Goal: Communication & Community: Answer question/provide support

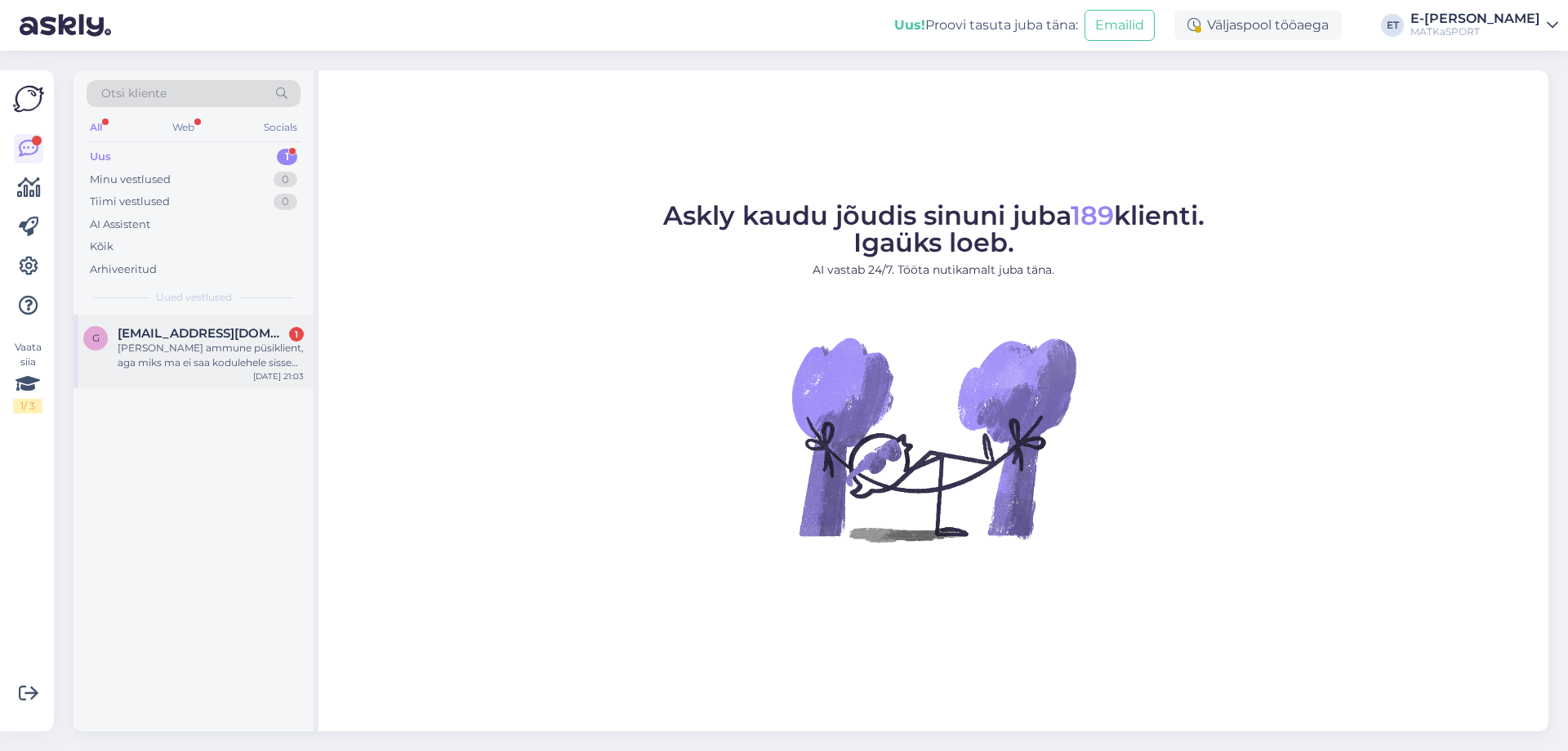
click at [227, 352] on div "[PERSON_NAME] ammune püsiklient, aga miks ma ei saa kodulehele sisse logida?" at bounding box center [210, 354] width 187 height 29
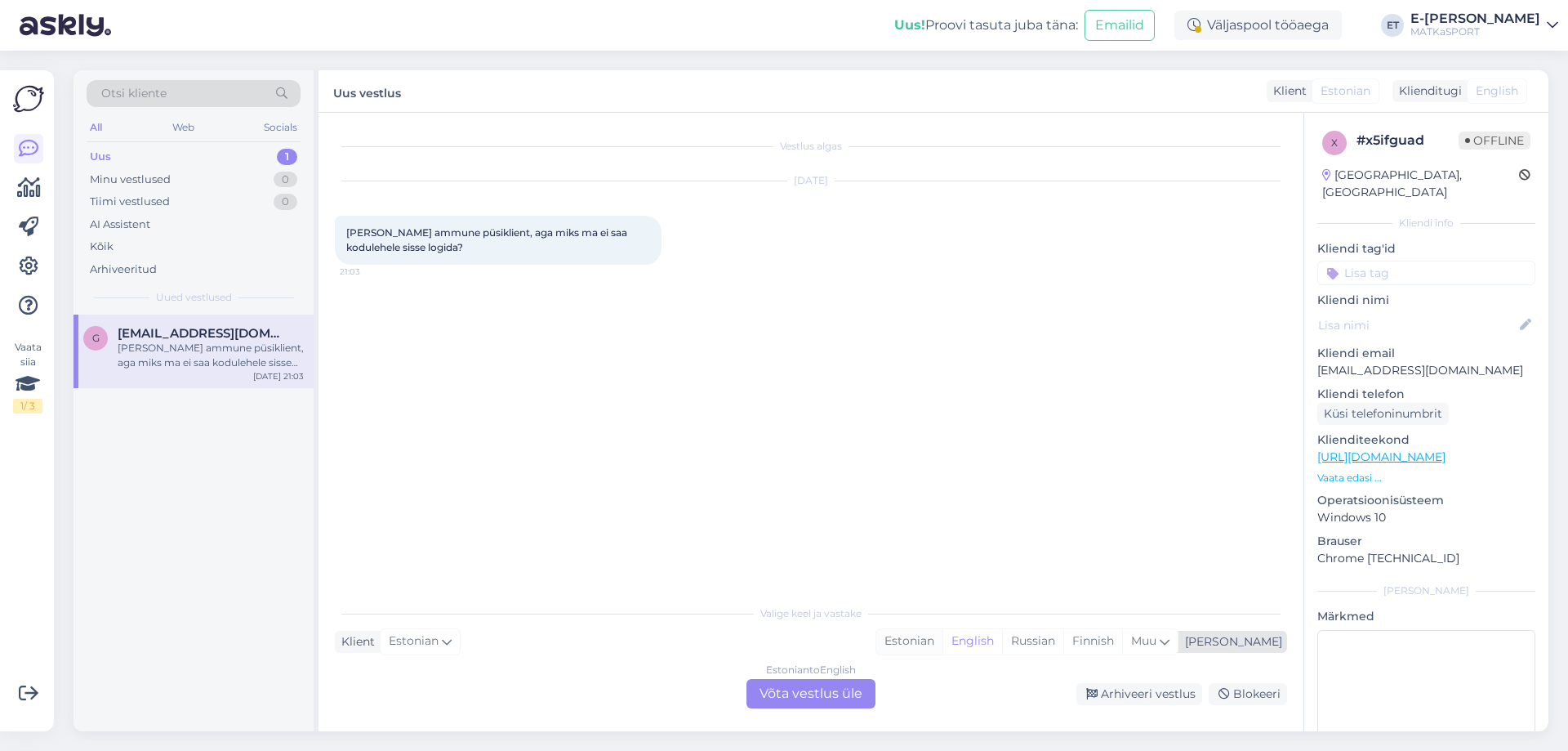
click at [943, 642] on div "Estonian" at bounding box center [910, 641] width 66 height 25
click at [802, 704] on div "Estonian to Estonian Võta vestlus üle" at bounding box center [810, 692] width 129 height 29
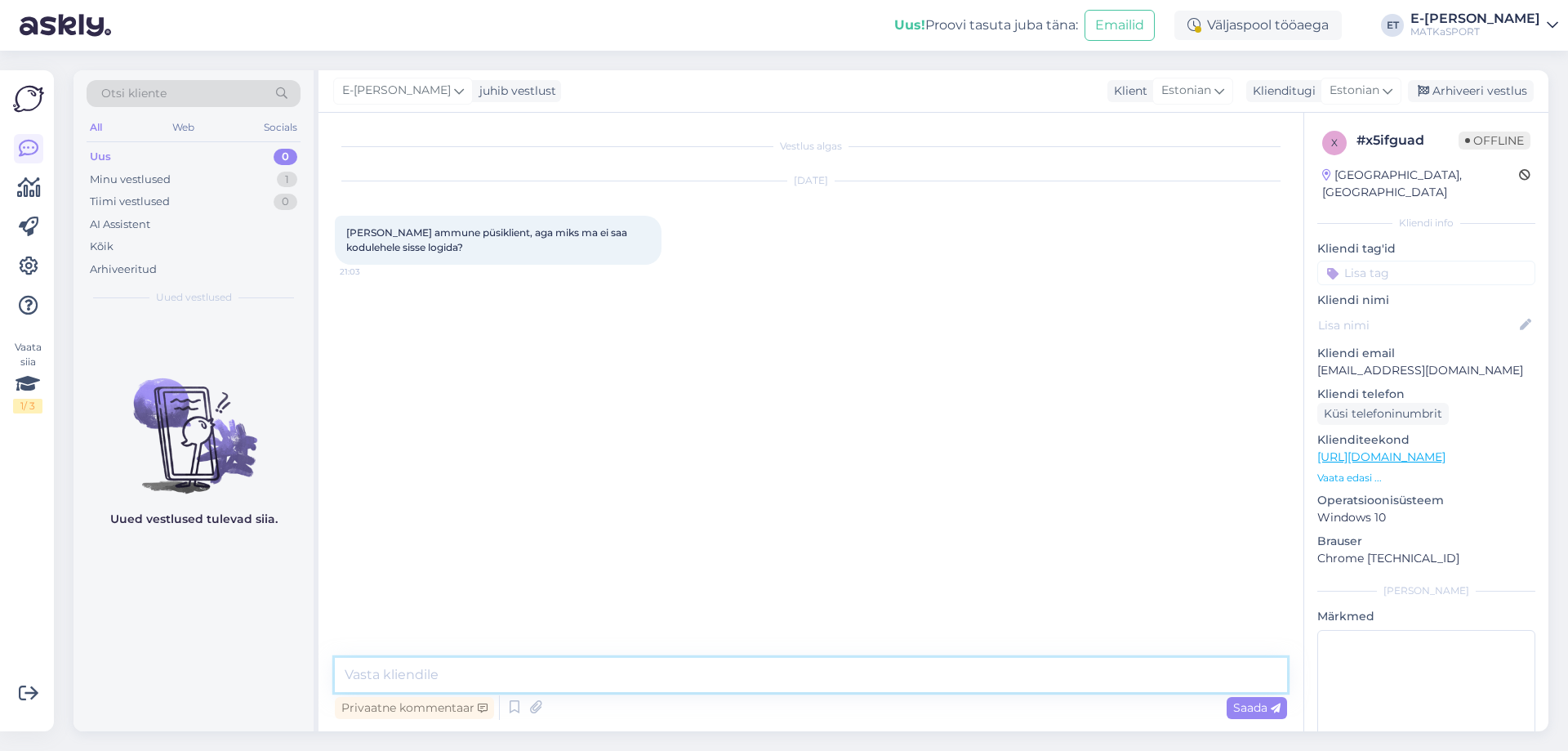
click at [503, 677] on textarea at bounding box center [811, 674] width 953 height 34
paste textarea "Kui Te pole eelnevalt oma kontole ID-kaardiga sisse loginud, siis tuleb kliendi…"
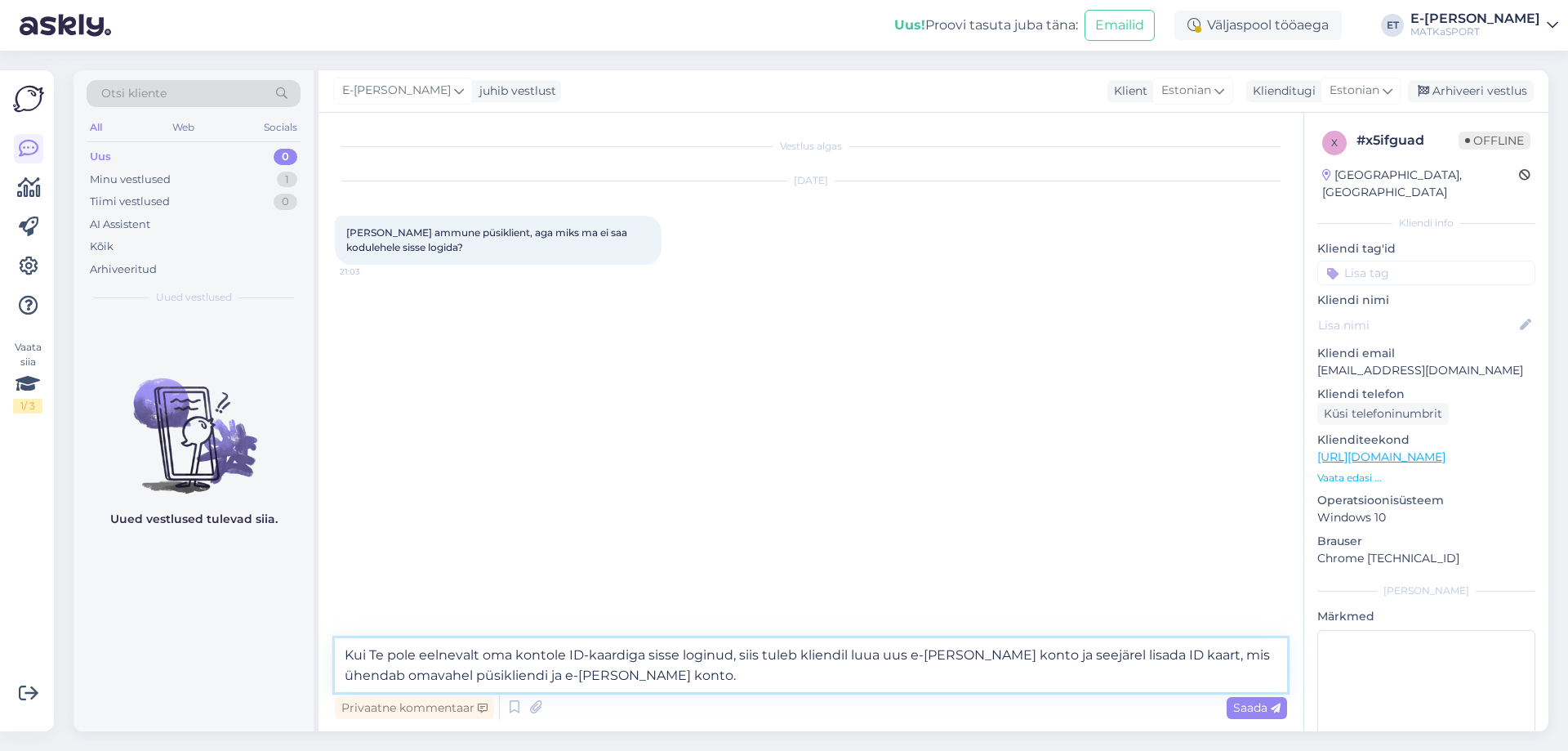
drag, startPoint x: 849, startPoint y: 650, endPoint x: 802, endPoint y: 651, distance: 47.0
click at [802, 651] on textarea "Kui Te pole eelnevalt oma kontole ID-kaardiga sisse loginud, siis tuleb kliendi…" at bounding box center [811, 665] width 953 height 54
click at [649, 678] on textarea "Kui Te pole eelnevalt oma kontole ID-kaardiga sisse loginud, siis tuleb Teil lu…" at bounding box center [811, 665] width 953 height 54
type textarea "Kui Te pole eelnevalt oma kontole ID-kaardiga sisse loginud, siis tuleb Teil lu…"
click at [1261, 715] on div "Saada" at bounding box center [1257, 708] width 61 height 22
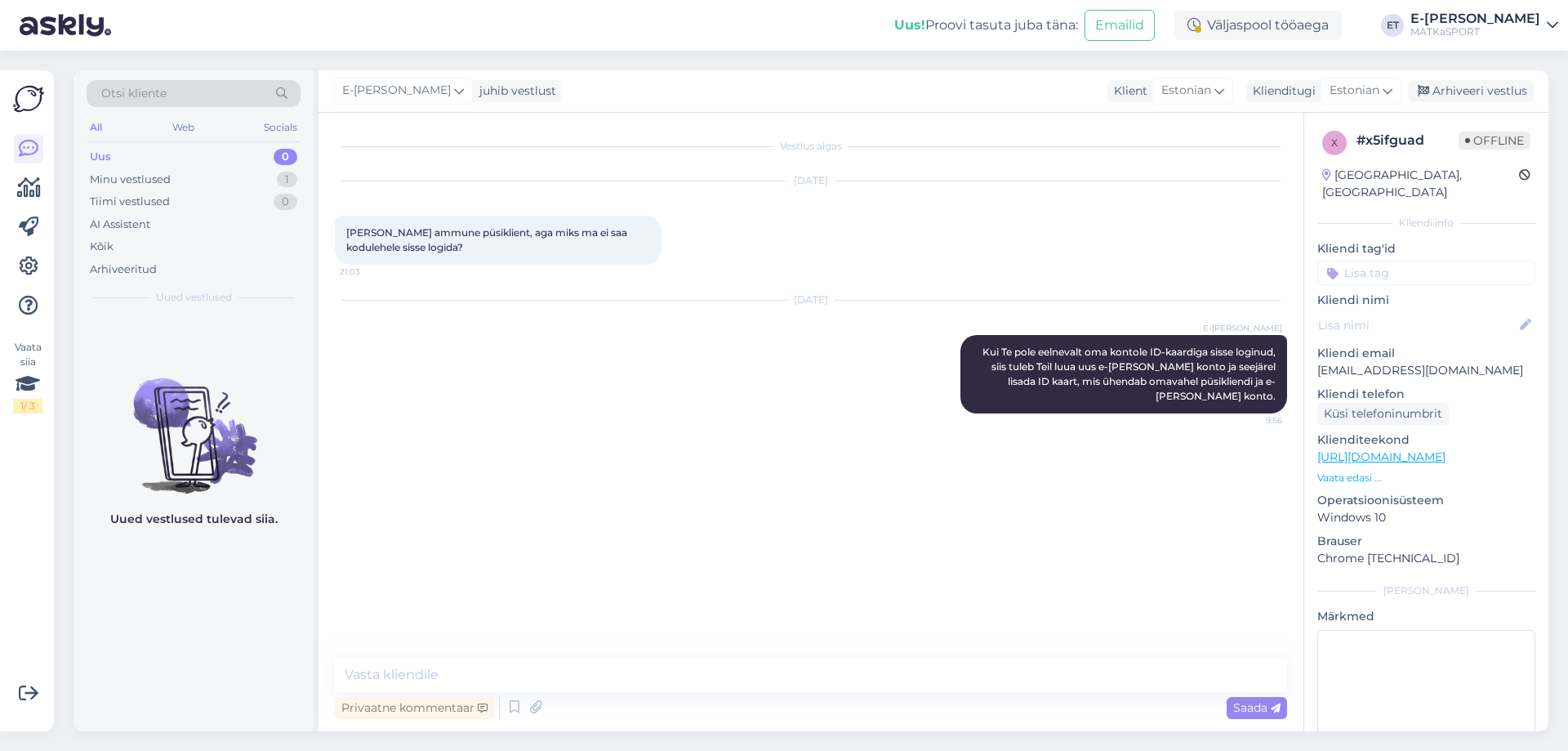
drag, startPoint x: 1049, startPoint y: 370, endPoint x: 978, endPoint y: 436, distance: 96.9
click at [978, 436] on div "Vestlus algas [DATE] [PERSON_NAME] ammune püsiklient, aga miks ma ei saa kodule…" at bounding box center [819, 385] width 968 height 514
click at [951, 369] on icon at bounding box center [948, 374] width 7 height 10
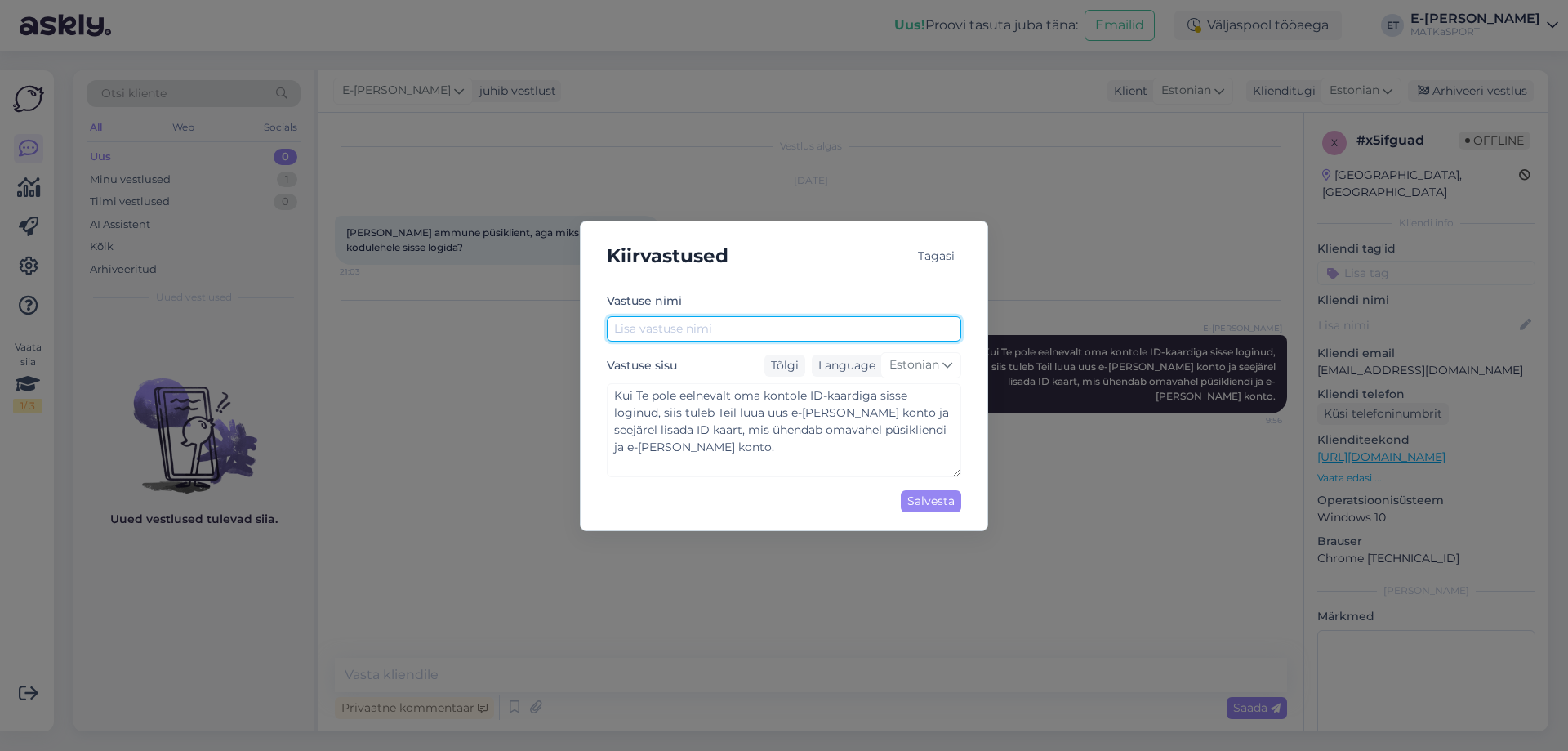
click at [787, 327] on input "text" at bounding box center [783, 328] width 354 height 25
type input "E-[PERSON_NAME] püsiklient"
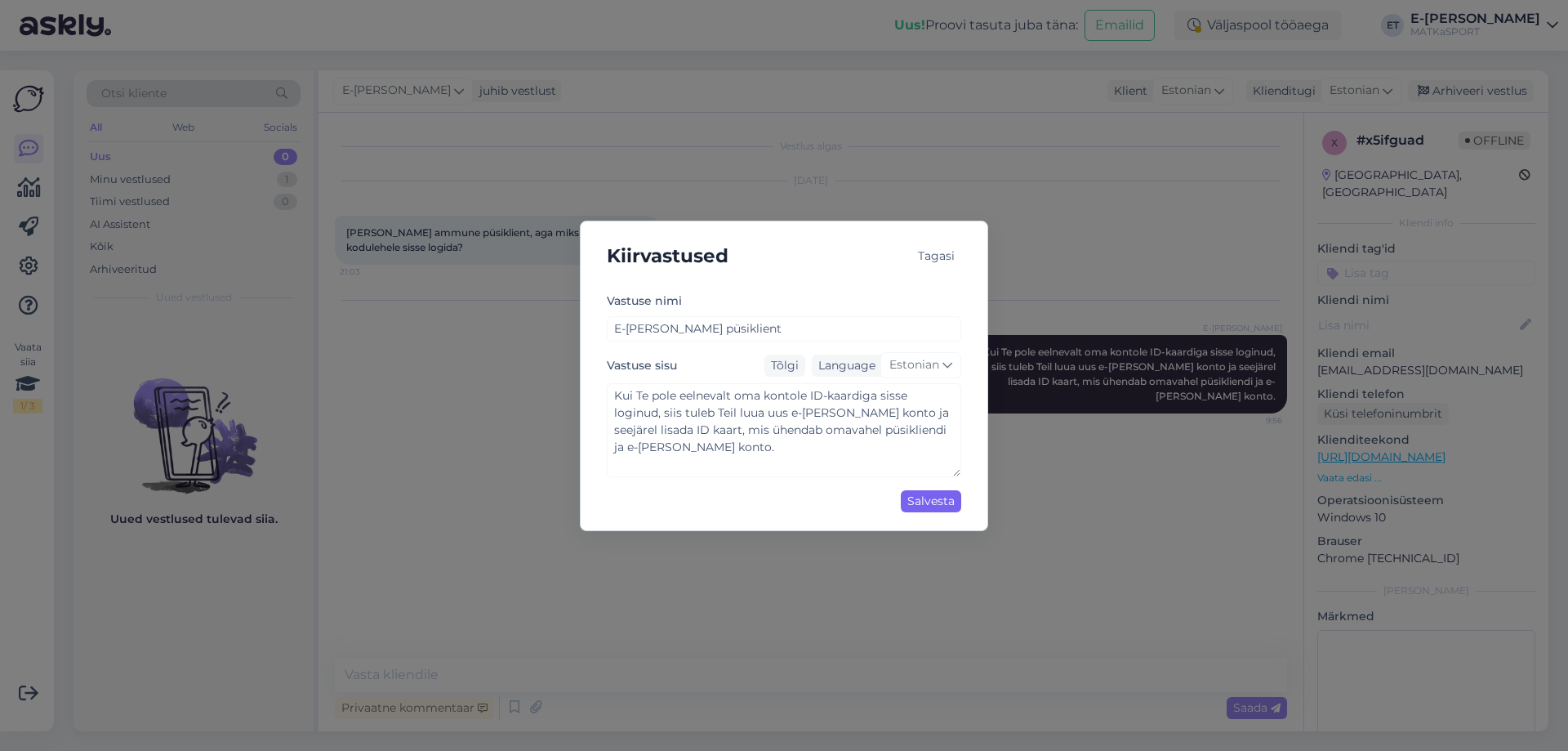
click at [914, 503] on div "Salvesta" at bounding box center [931, 501] width 61 height 22
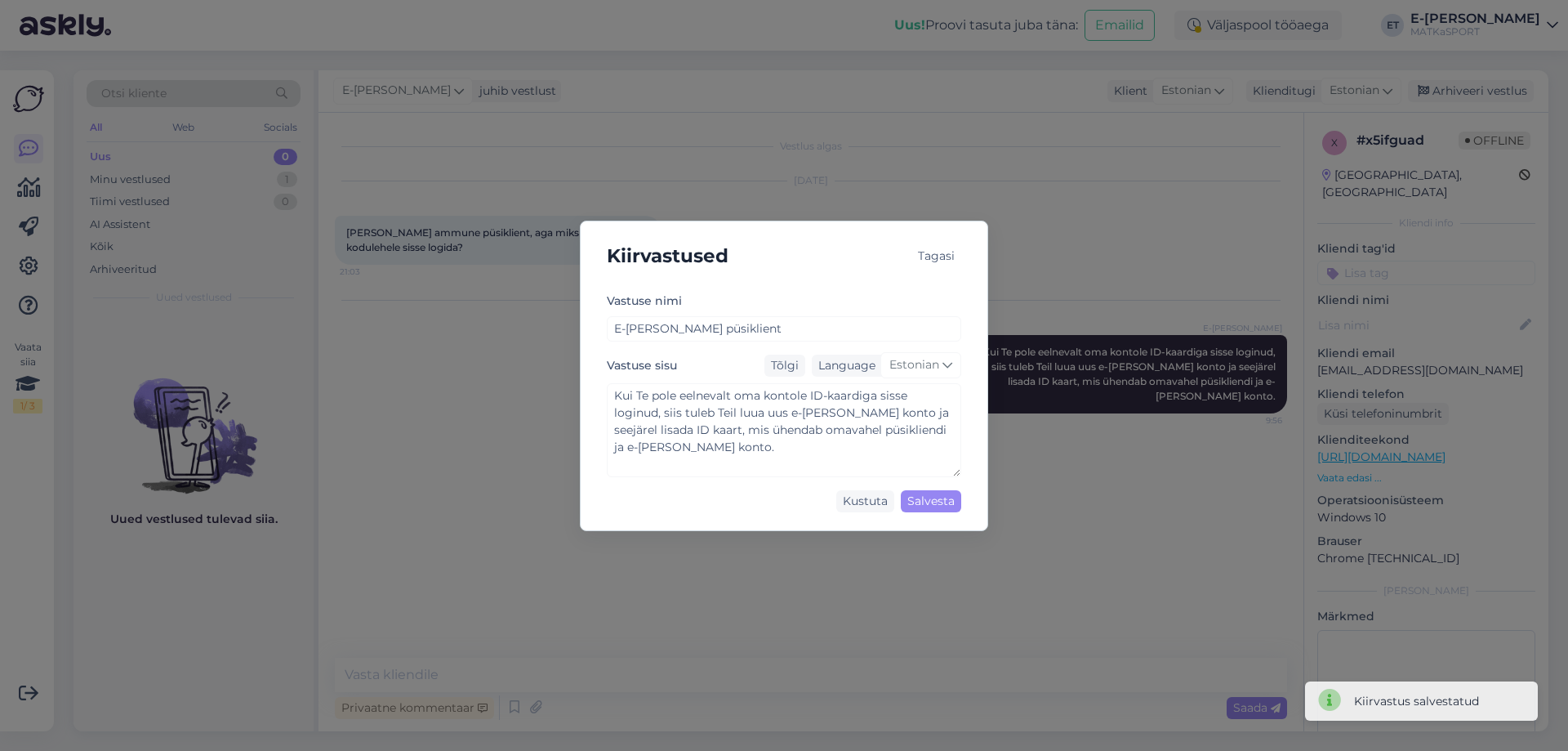
click at [949, 263] on div "Tagasi" at bounding box center [937, 256] width 50 height 22
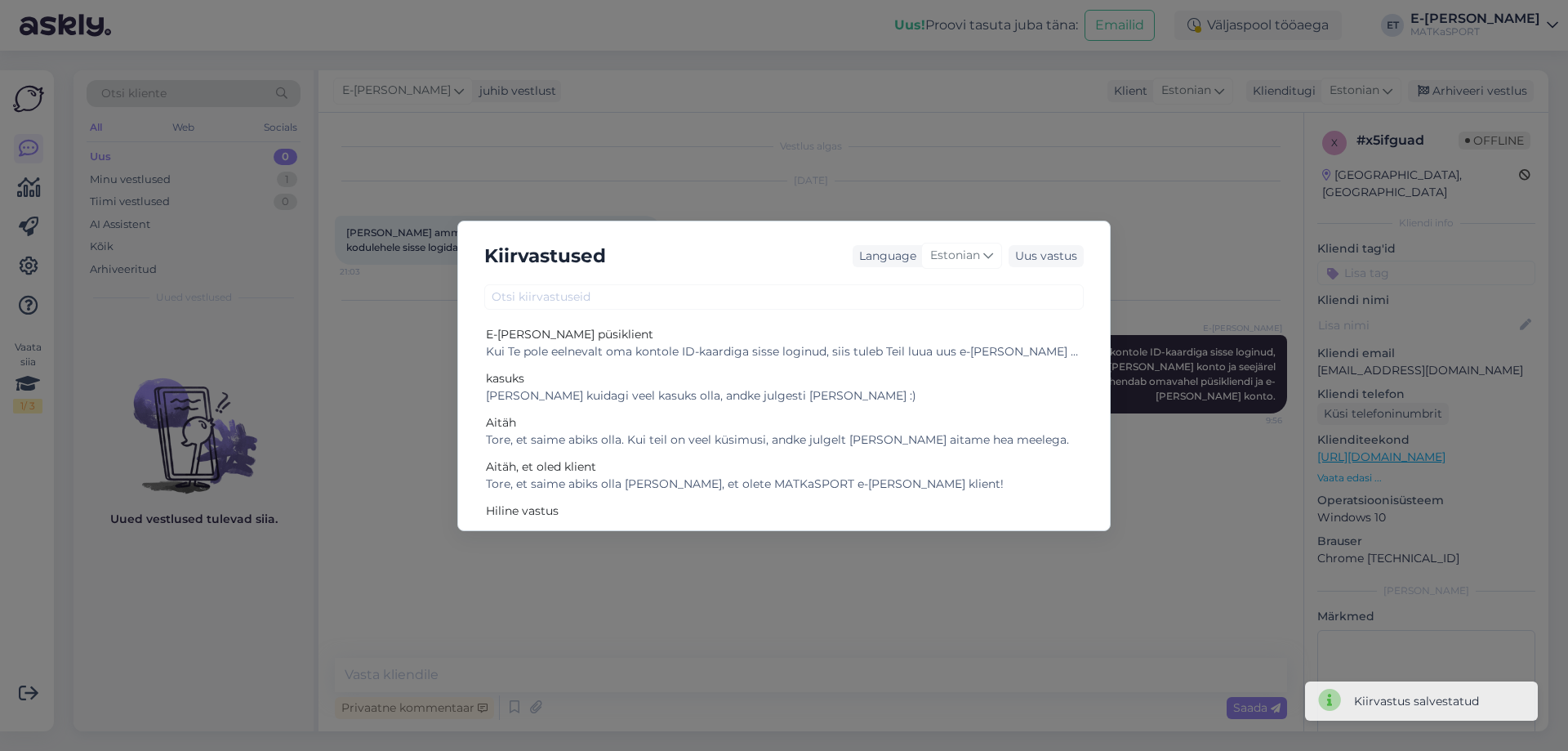
click at [1234, 226] on div "Kiirvastused Language Estonian Uus vastus E-[PERSON_NAME] püsiklient Kui Te pol…" at bounding box center [784, 375] width 1568 height 751
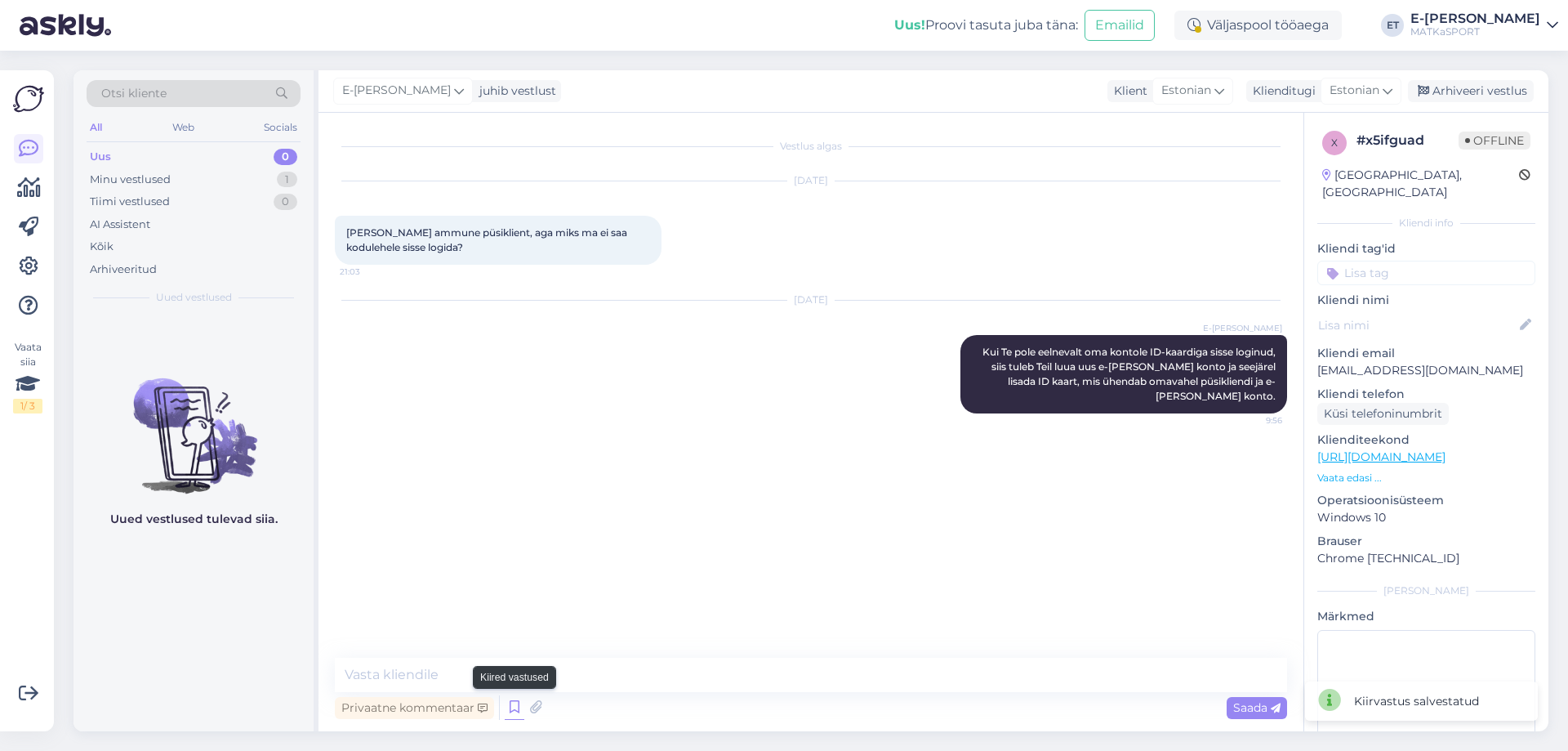
click at [518, 711] on icon at bounding box center [515, 707] width 20 height 25
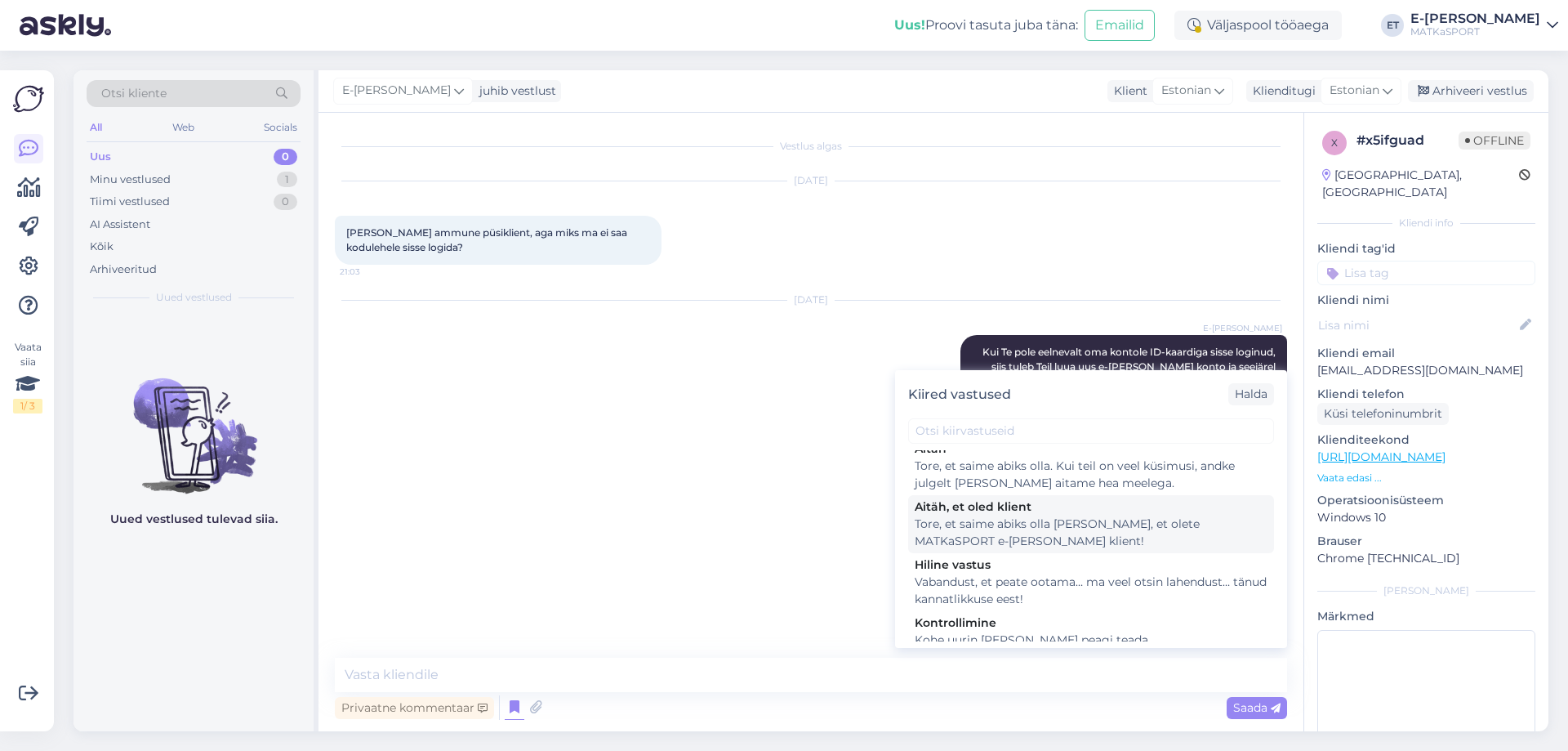
scroll to position [238, 0]
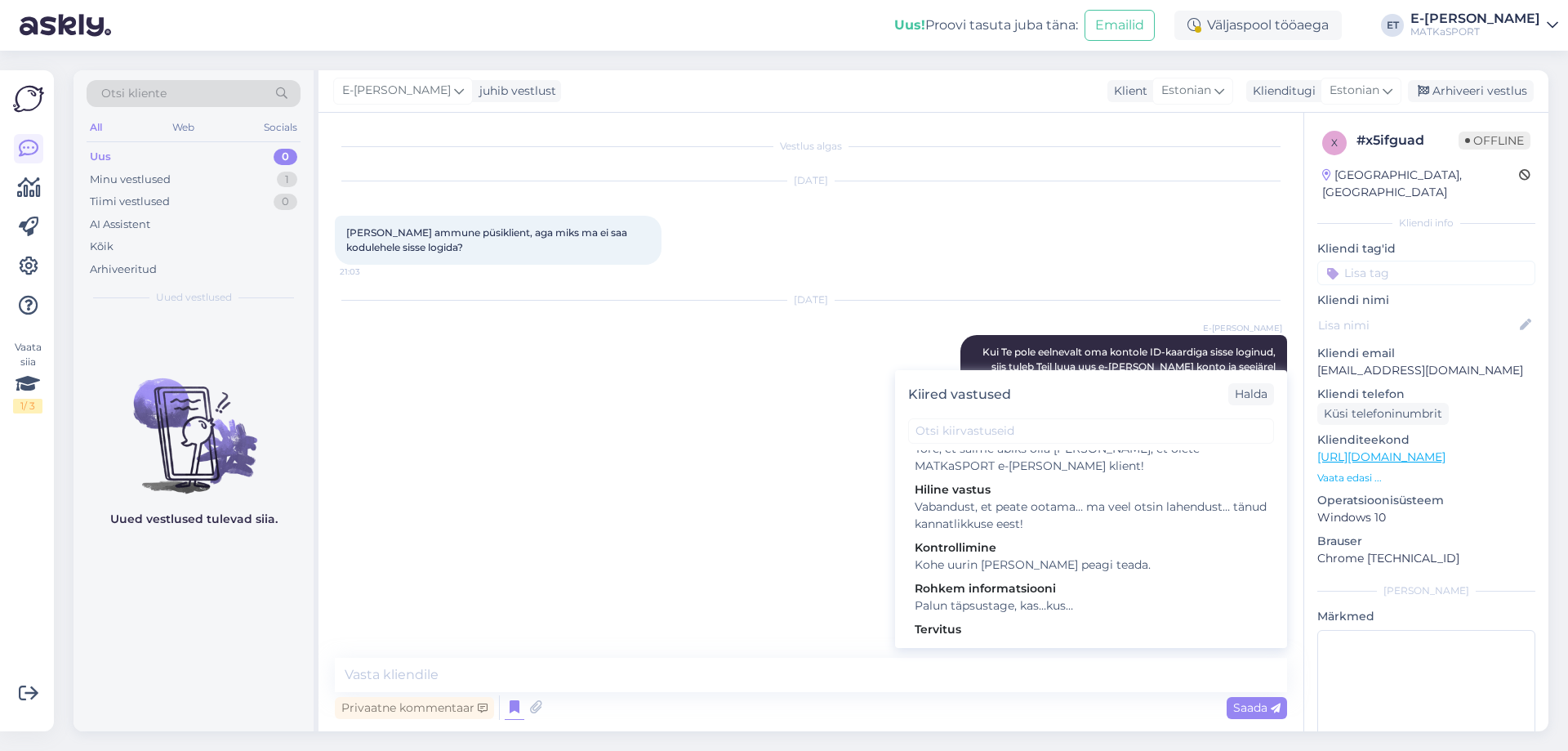
click at [601, 467] on div "Vestlus algas [DATE] [PERSON_NAME] ammune püsiklient, aga miks ma ei saa kodule…" at bounding box center [819, 385] width 968 height 514
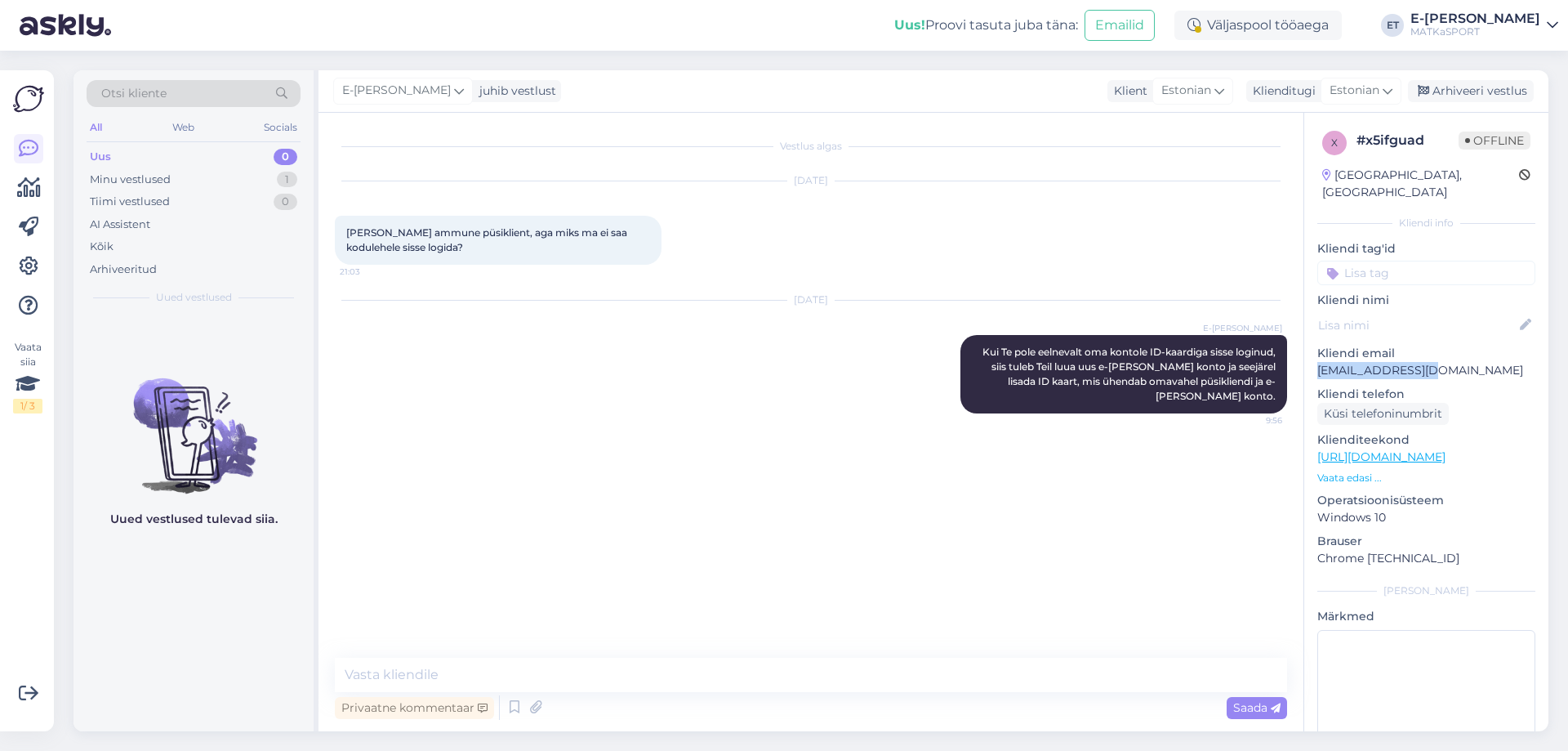
drag, startPoint x: 1321, startPoint y: 354, endPoint x: 1435, endPoint y: 349, distance: 114.1
click at [1435, 362] on p "[EMAIL_ADDRESS][DOMAIN_NAME]" at bounding box center [1426, 370] width 218 height 17
copy p "[EMAIL_ADDRESS][DOMAIN_NAME]"
click at [1484, 96] on div "Arhiveeri vestlus" at bounding box center [1471, 91] width 126 height 22
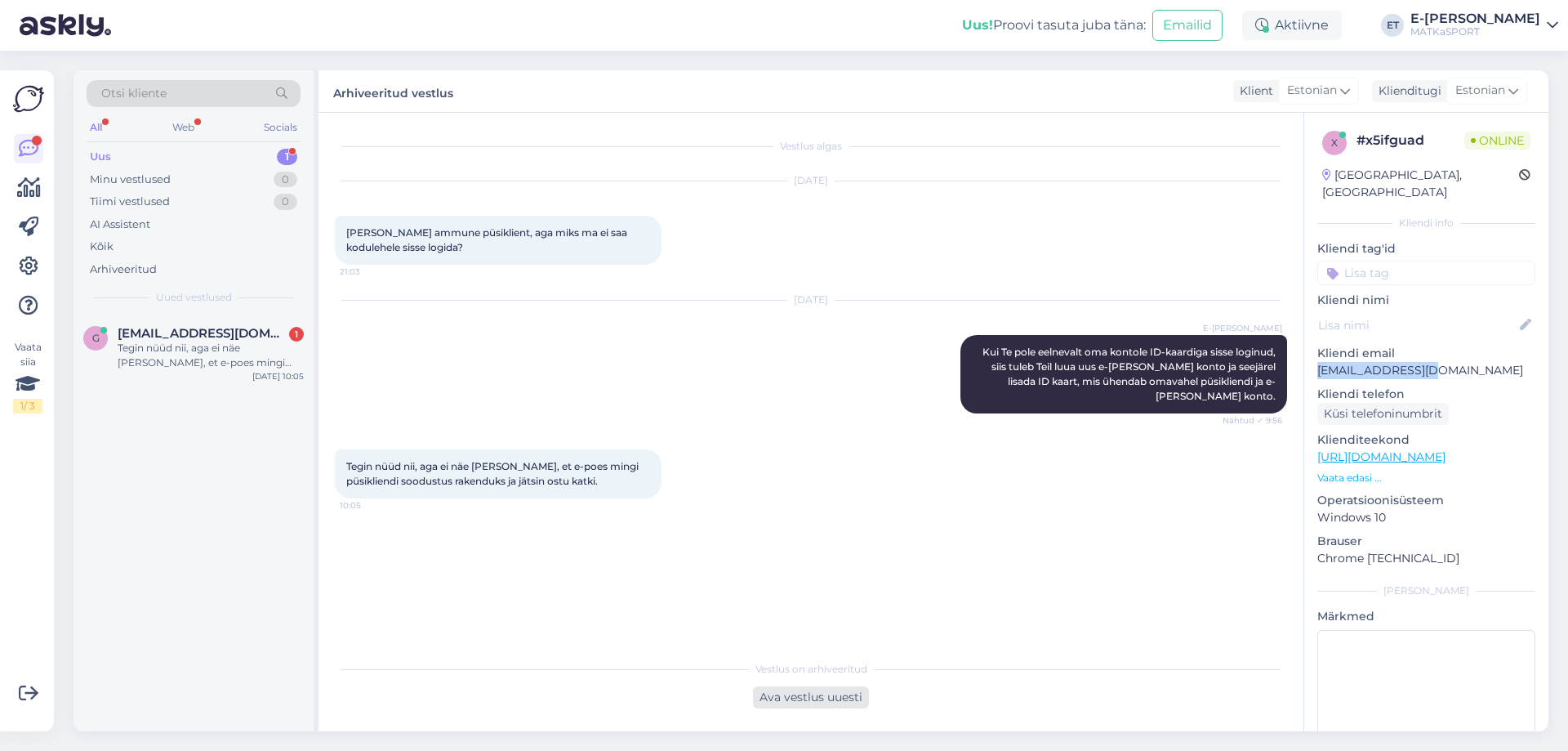
click at [783, 699] on div "Ava vestlus uuesti" at bounding box center [811, 697] width 116 height 22
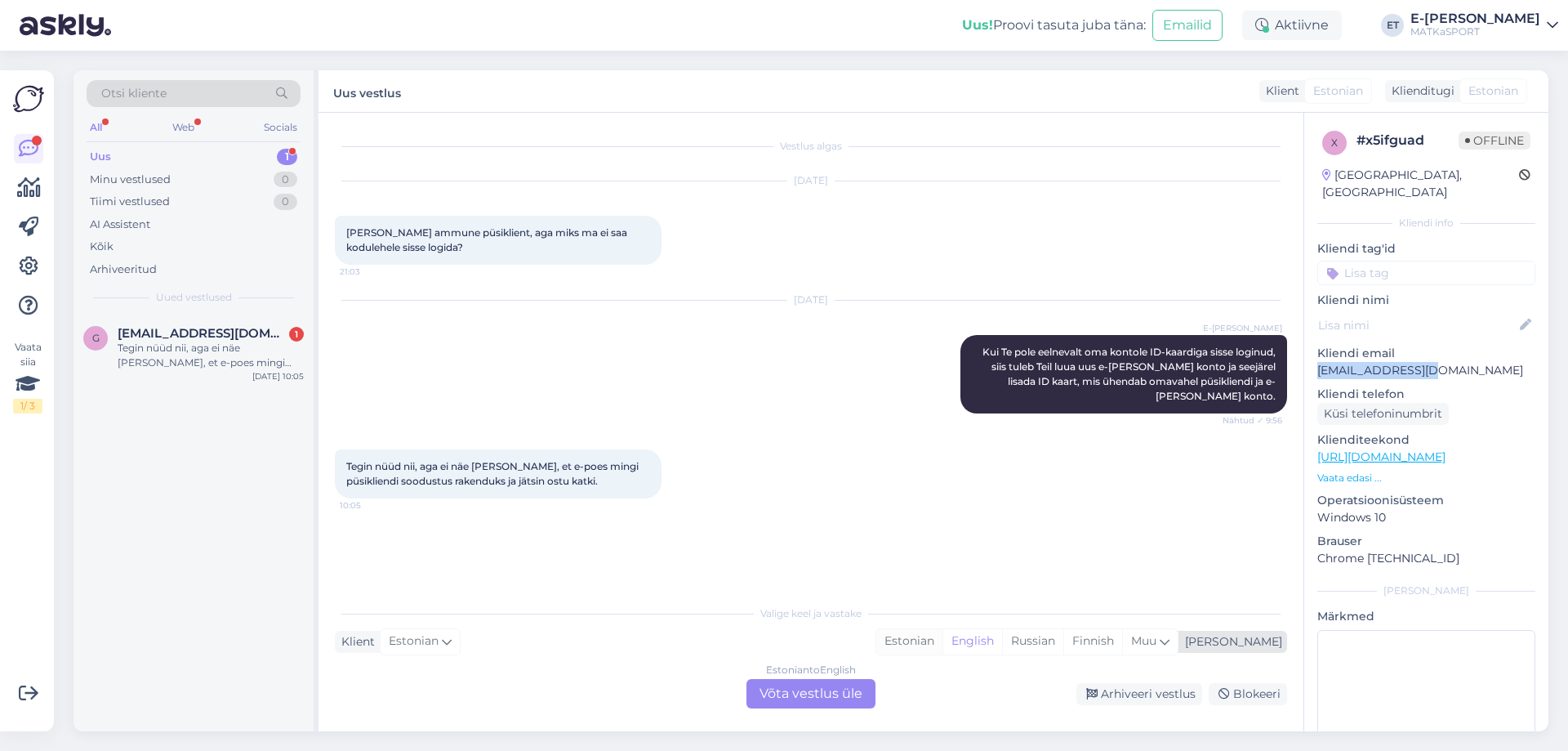
click at [943, 637] on div "Estonian" at bounding box center [910, 641] width 66 height 25
click at [790, 689] on div "Estonian to Estonian Võta vestlus üle" at bounding box center [810, 692] width 129 height 29
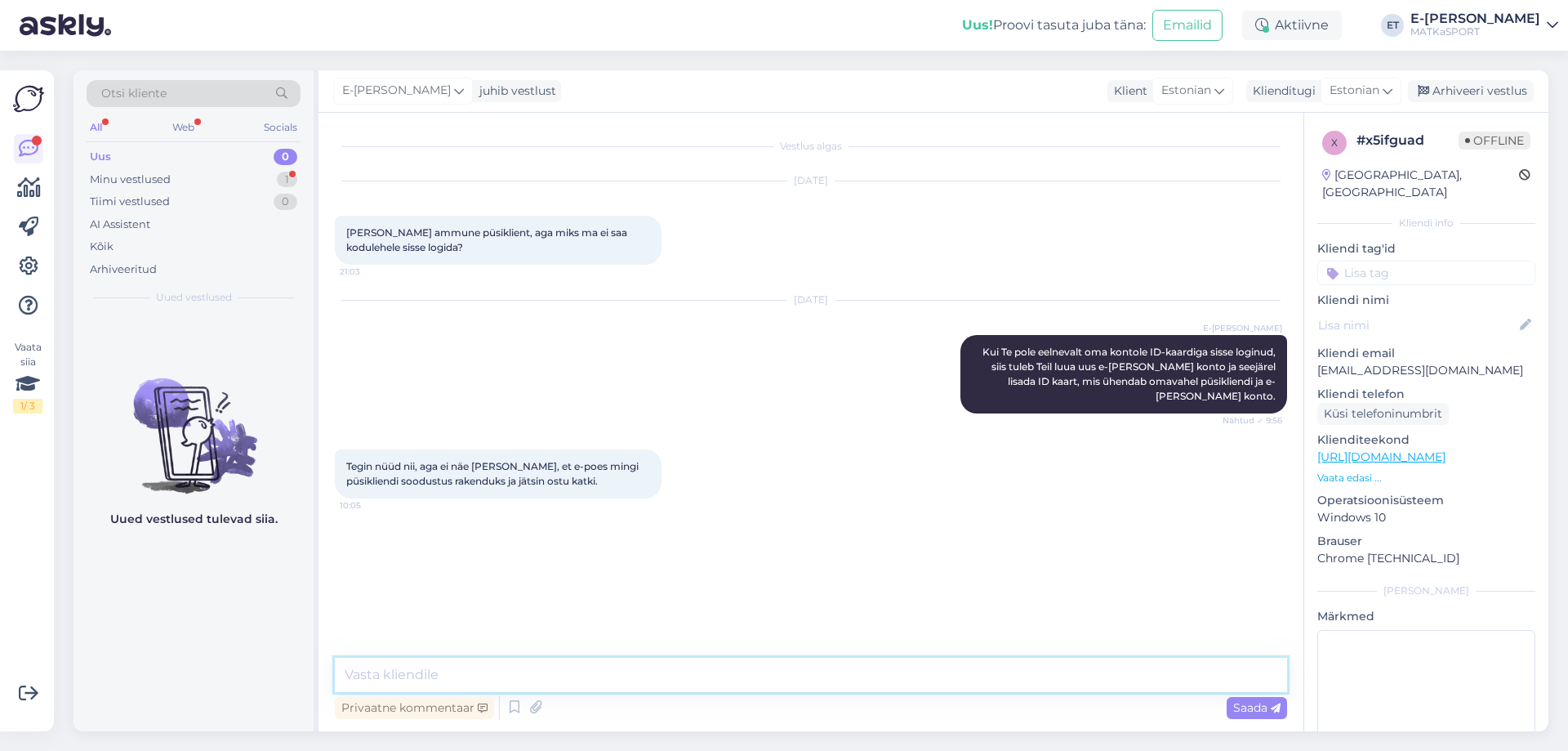
click at [520, 673] on textarea at bounding box center [811, 674] width 953 height 34
type textarea "Kuidas [PERSON_NAME] on? Siis saame täpsemalt üle vaadata."
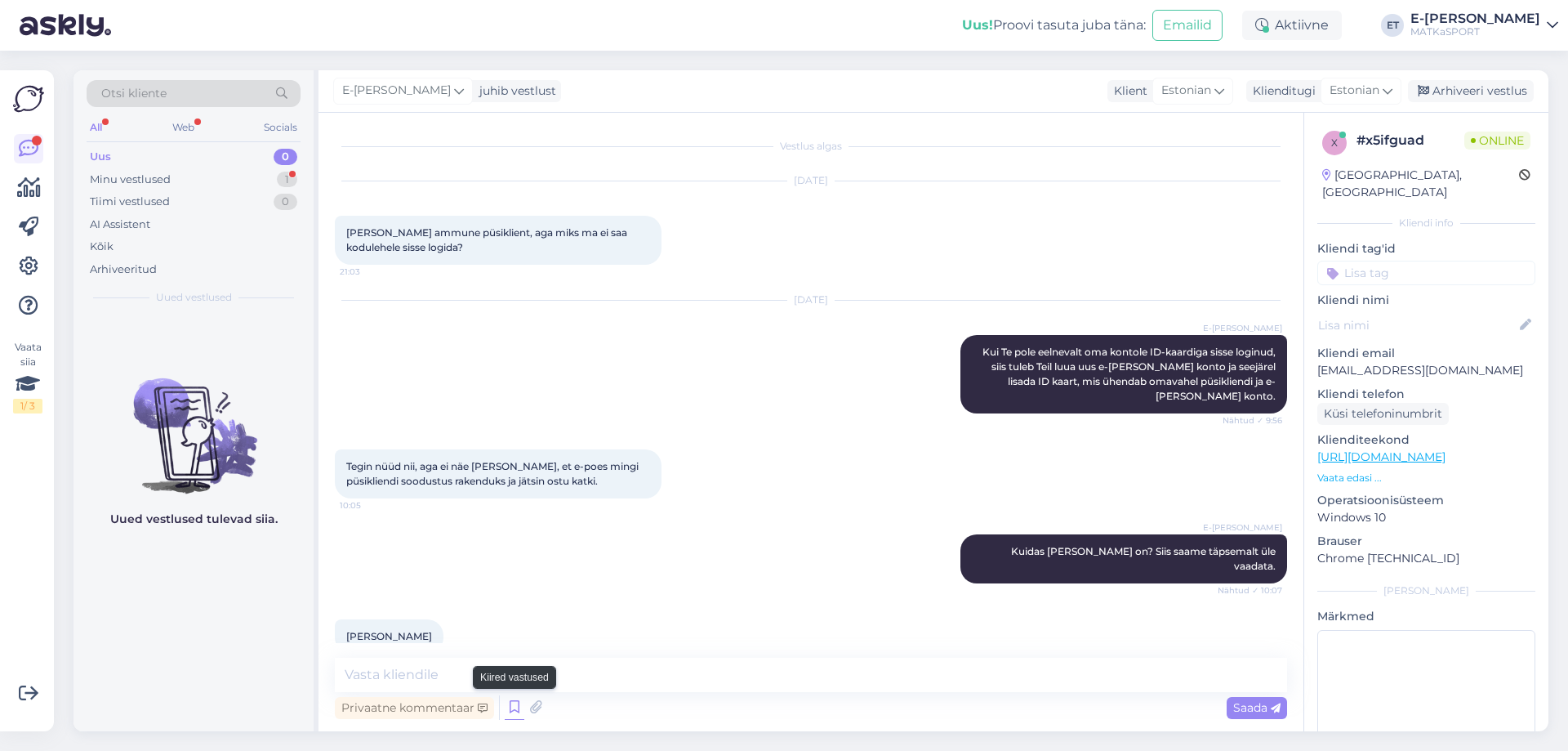
click at [510, 706] on icon at bounding box center [515, 707] width 20 height 25
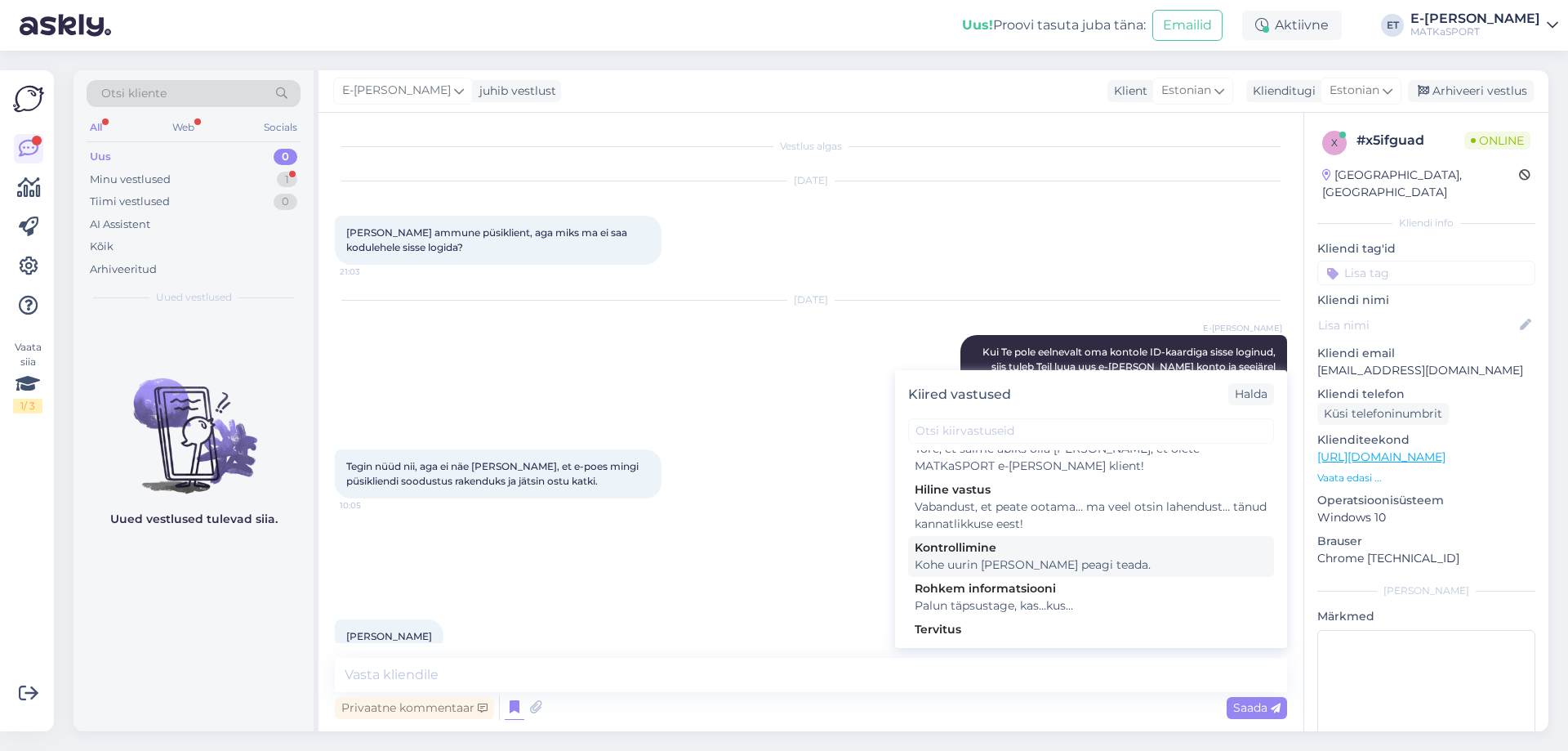
click at [994, 557] on div "Kohe uurin [PERSON_NAME] peagi teada." at bounding box center [1091, 564] width 353 height 17
type textarea "Kohe uurin [PERSON_NAME] peagi teada."
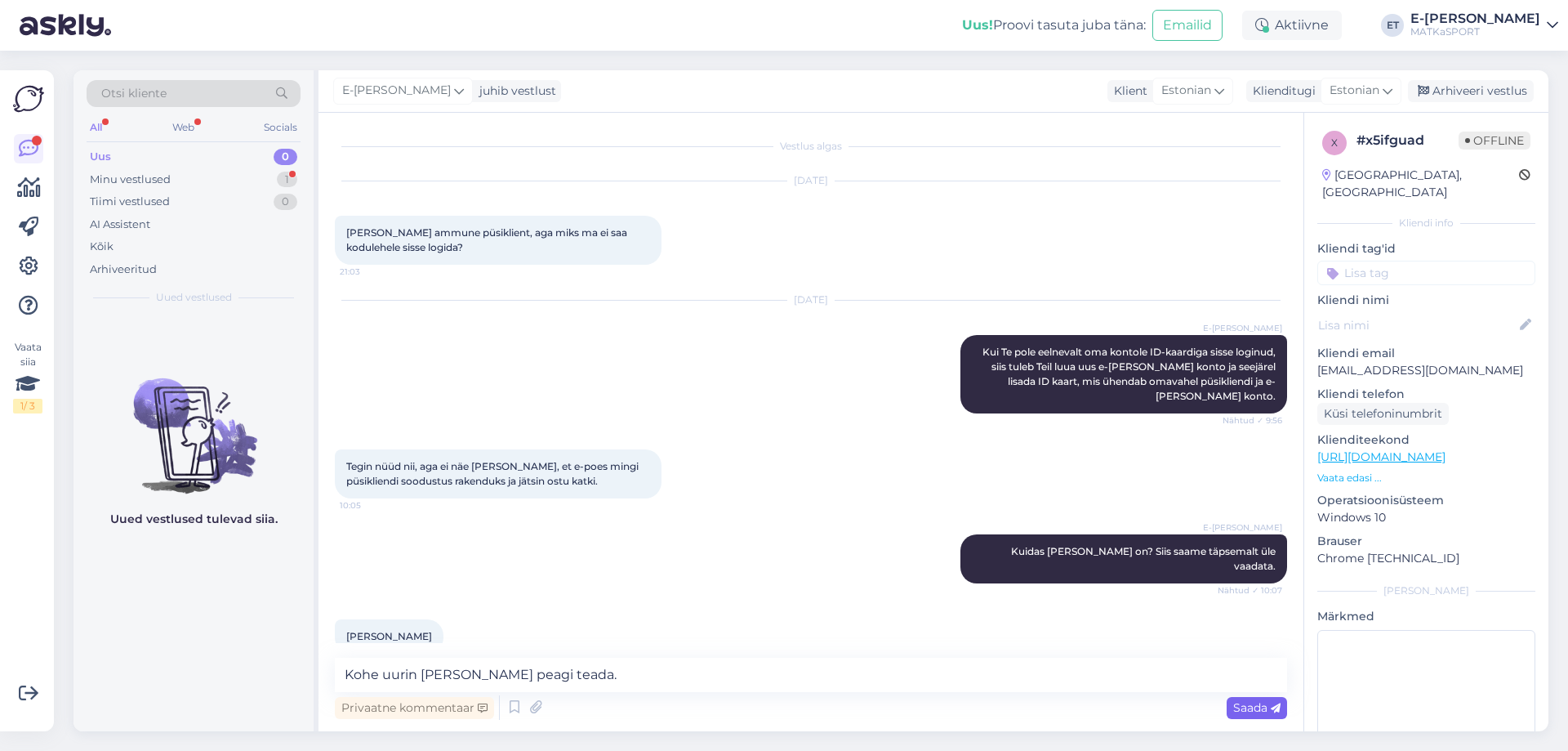
click at [1253, 704] on span "Saada" at bounding box center [1257, 707] width 47 height 15
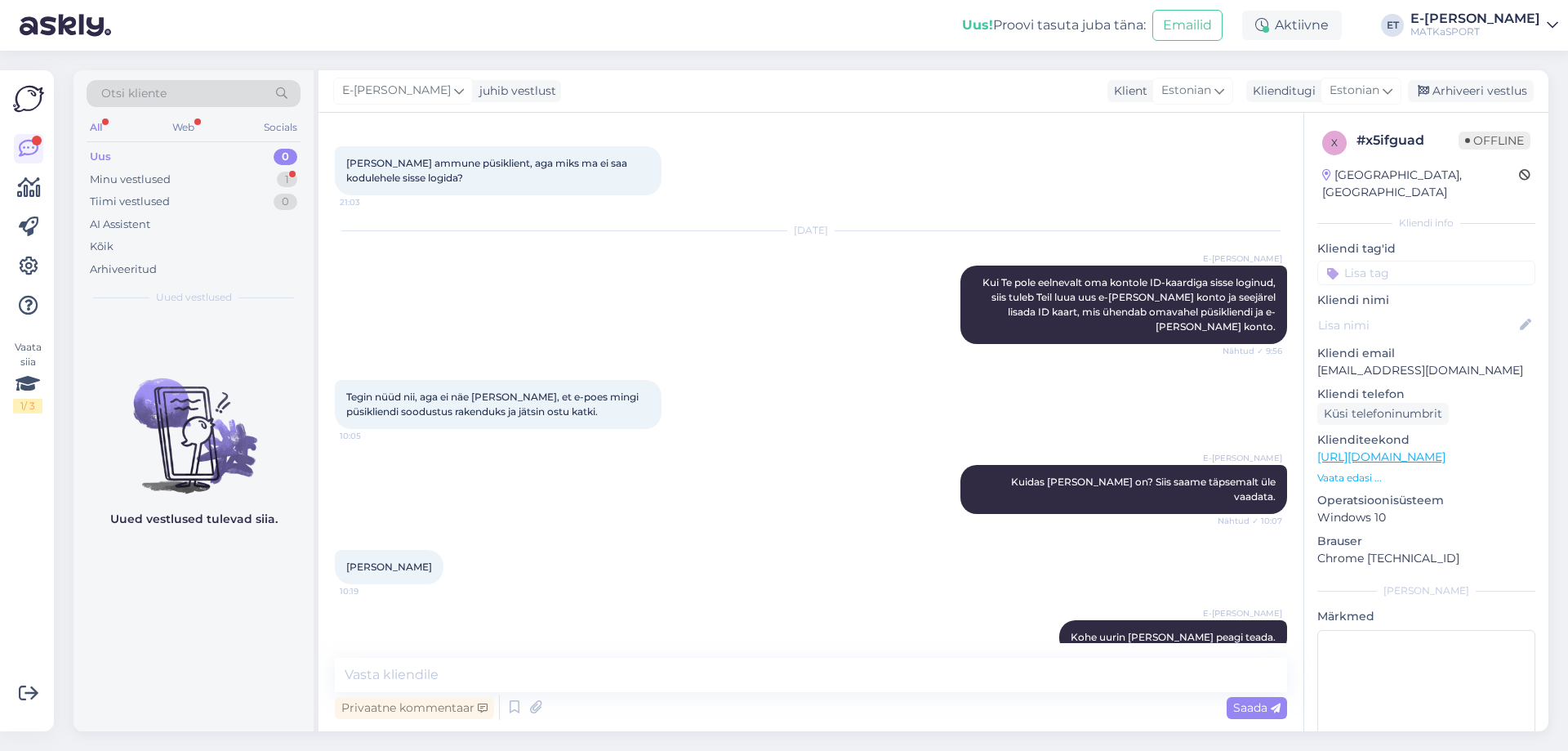
click at [1380, 260] on input at bounding box center [1426, 272] width 218 height 25
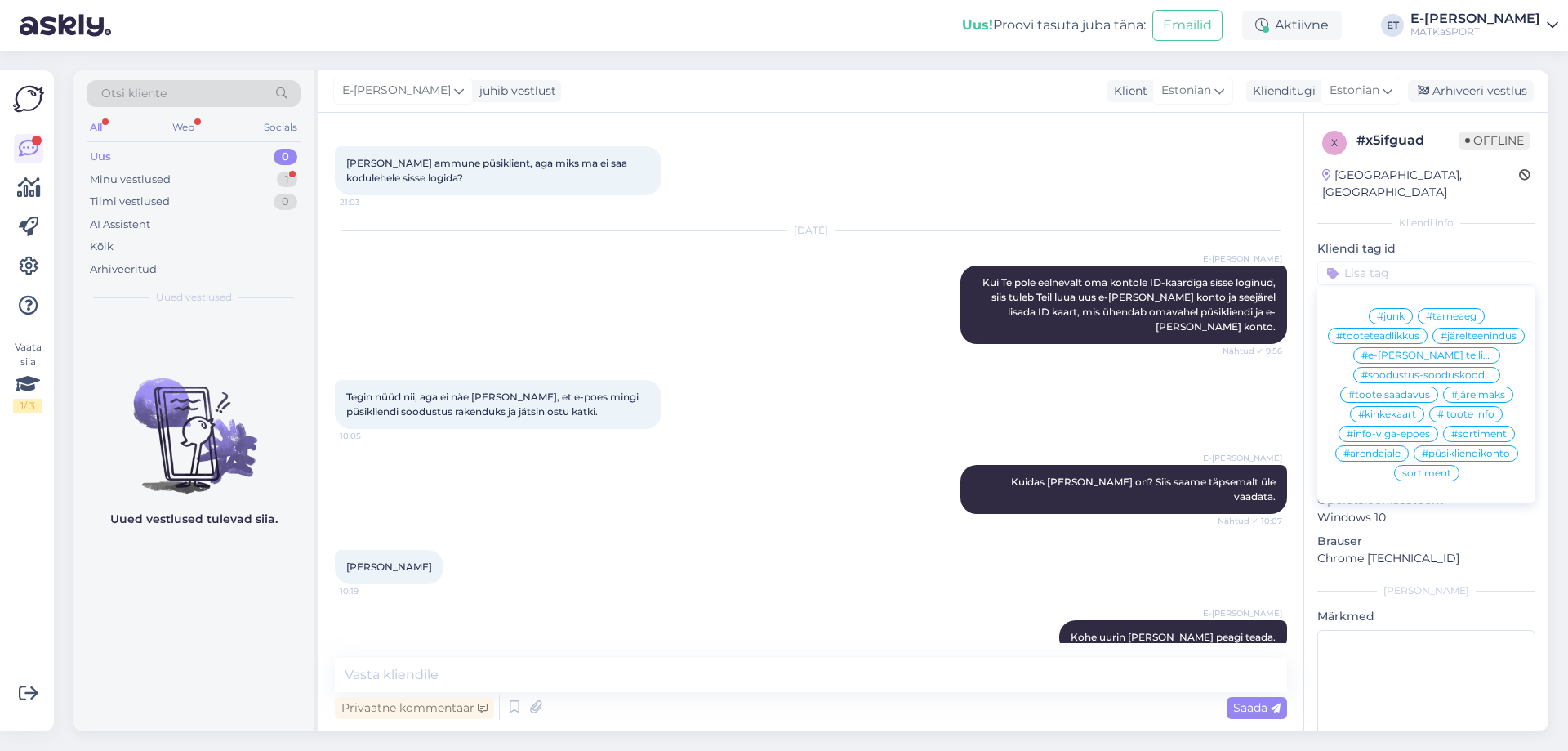
click at [1380, 260] on input at bounding box center [1426, 272] width 218 height 25
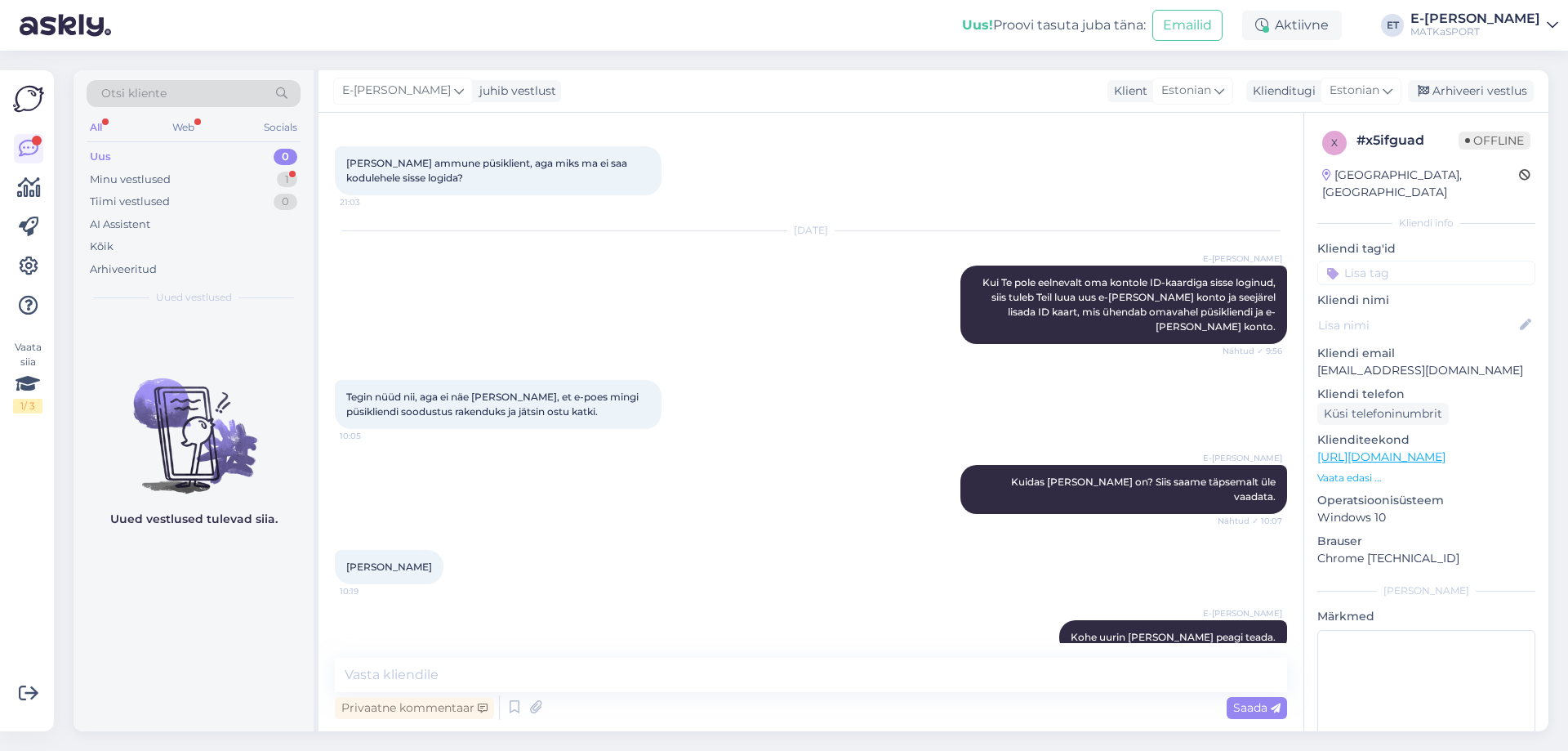
click at [1377, 260] on input at bounding box center [1426, 272] width 218 height 25
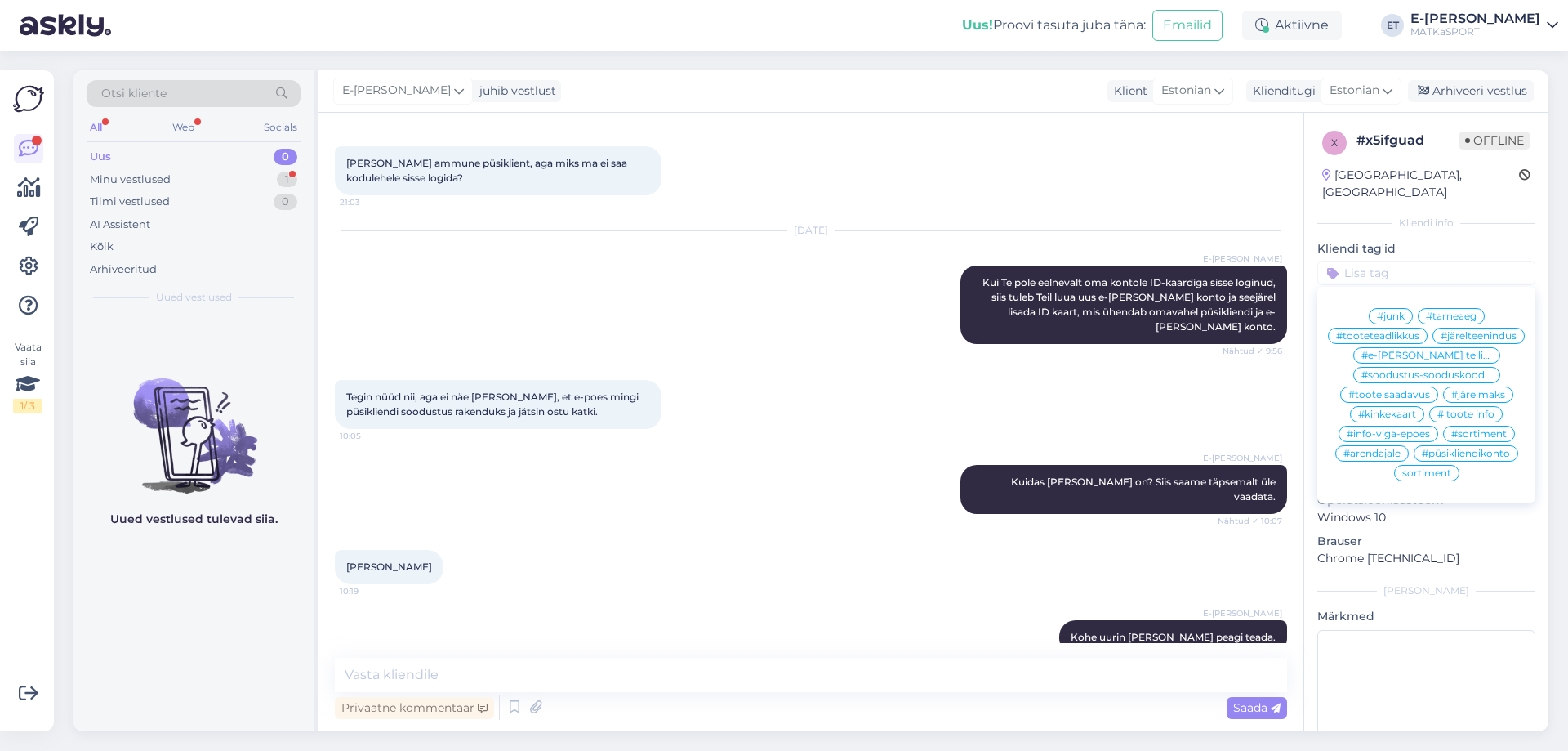
scroll to position [0, 0]
click at [395, 96] on span "E-[PERSON_NAME]" at bounding box center [396, 91] width 109 height 18
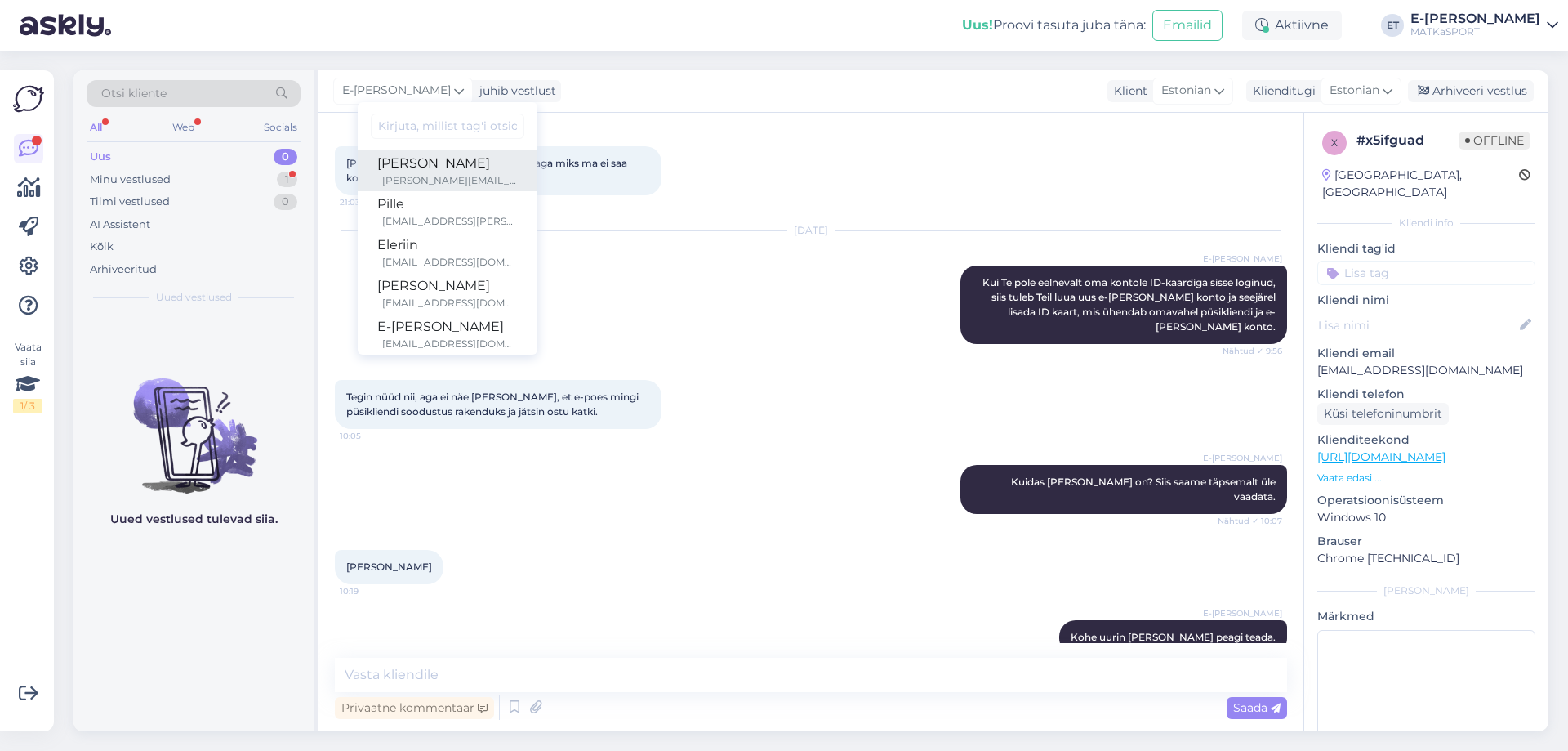
click at [399, 167] on div "[PERSON_NAME]" at bounding box center [447, 164] width 141 height 20
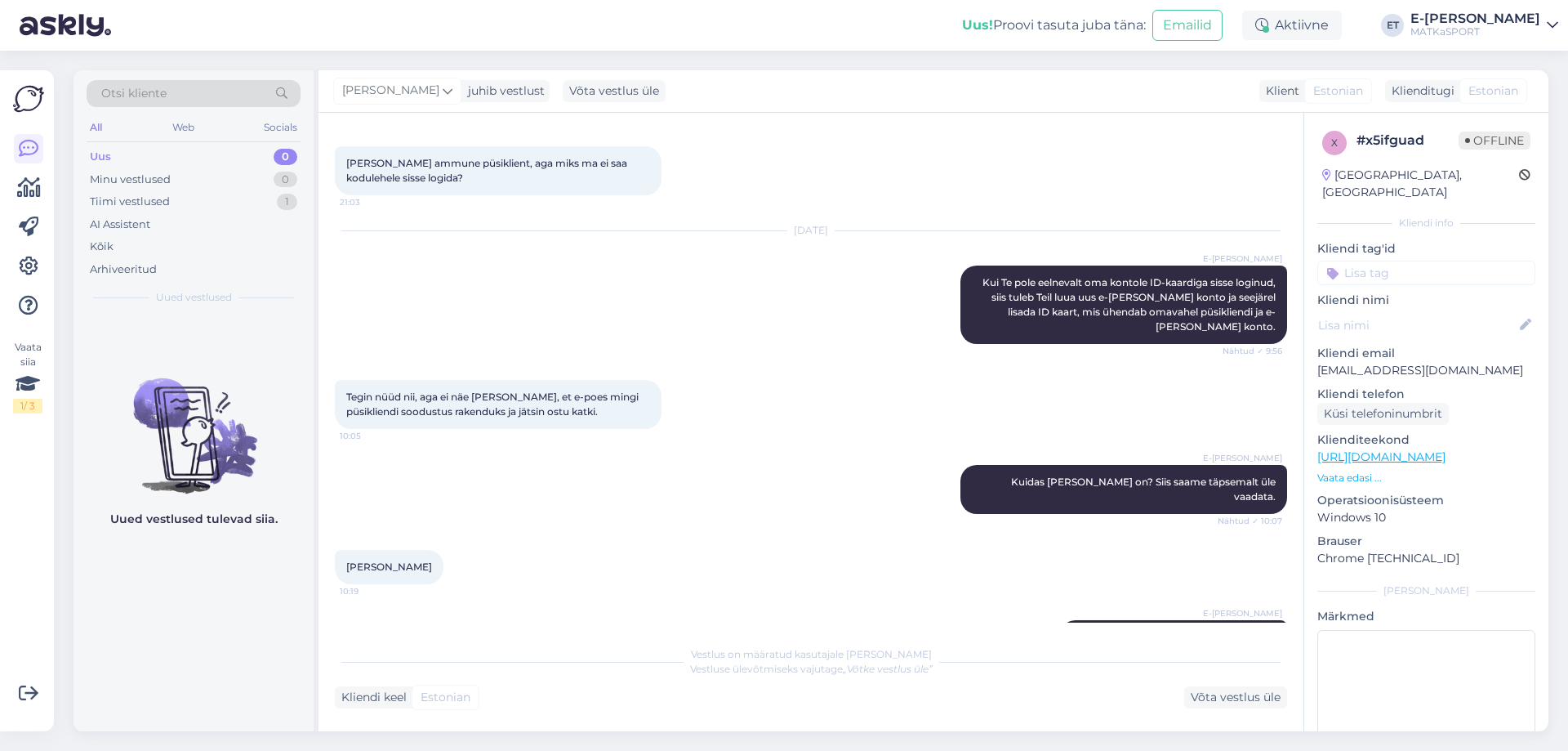
scroll to position [259, 0]
